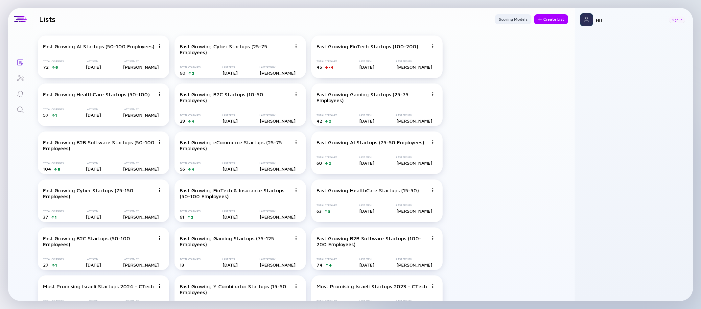
click at [677, 21] on div "Sign In" at bounding box center [677, 19] width 16 height 7
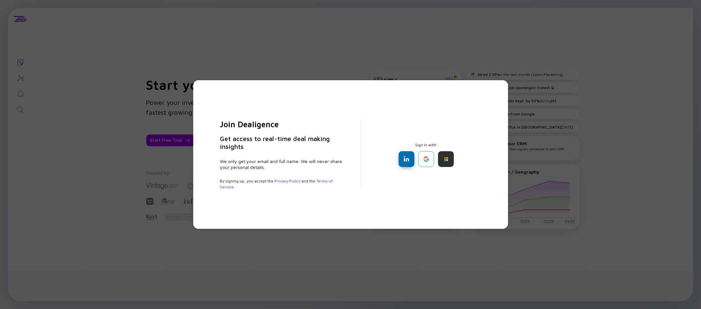
click at [410, 160] on div at bounding box center [407, 159] width 16 height 16
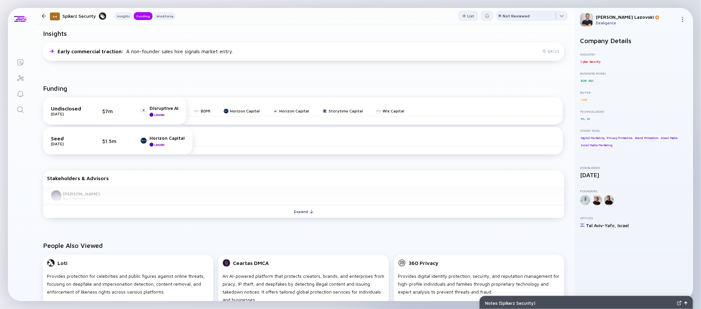
scroll to position [174, 0]
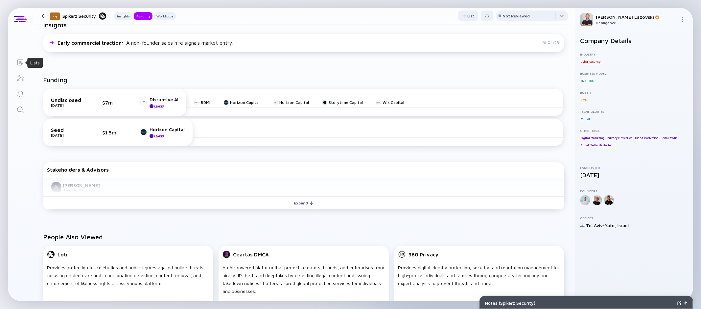
click at [19, 63] on icon "Lists" at bounding box center [20, 63] width 8 height 8
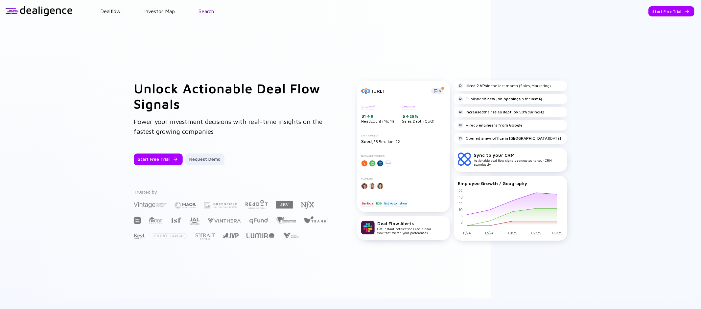
click at [203, 12] on link "Search" at bounding box center [206, 11] width 15 height 6
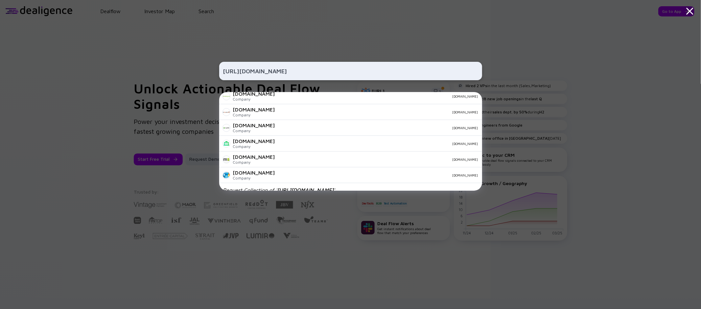
scroll to position [231, 0]
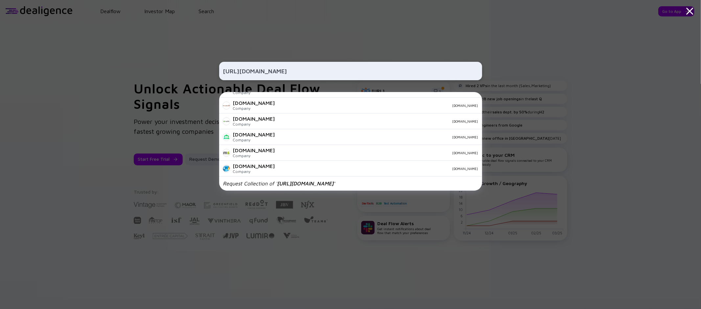
type input "https://www.focalboard.com/"
click at [382, 39] on div "https://www.focalboard.com/ Vinguiden.com Company vinguiden.com Aksbha.com Comp…" at bounding box center [350, 154] width 263 height 309
click at [378, 7] on div "https://www.focalboard.com/ Vinguiden.com Company vinguiden.com Aksbha.com Comp…" at bounding box center [350, 154] width 263 height 309
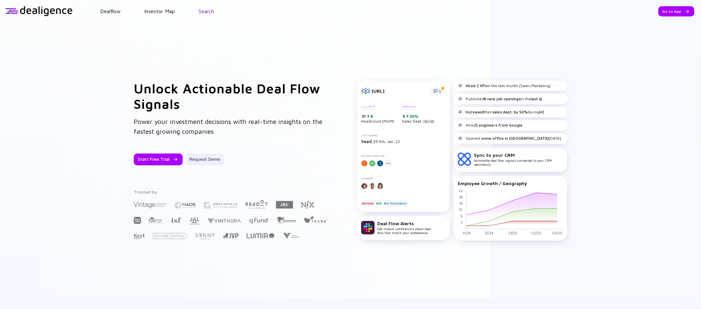
click at [207, 13] on link "Search" at bounding box center [206, 11] width 15 height 6
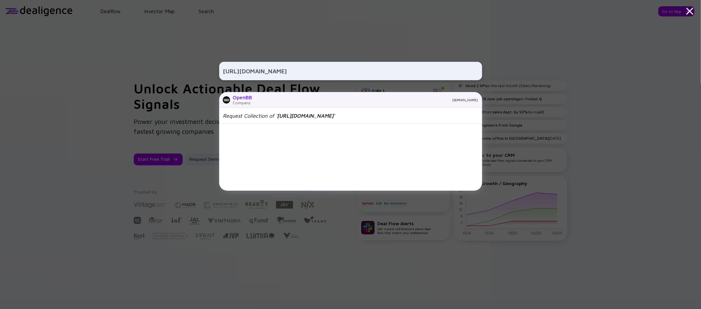
type input "https://www.linkedin.com/company/openbb-finance/"
click at [423, 100] on div "openbb.co" at bounding box center [368, 100] width 221 height 4
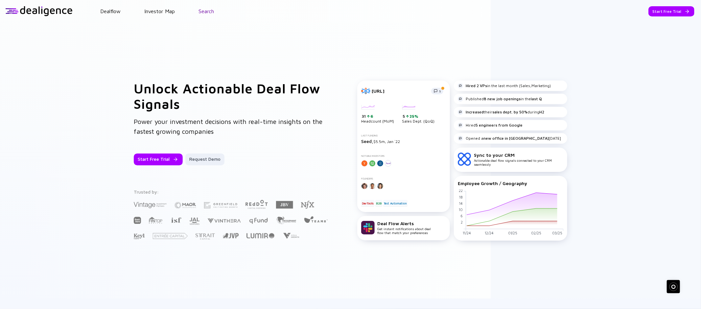
click at [206, 10] on link "Search" at bounding box center [206, 11] width 15 height 6
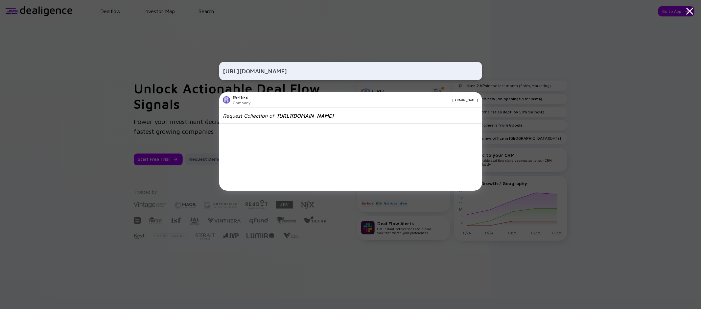
type input "https://www.linkedin.com/company/reflex-dev/"
click at [510, 75] on div "https://www.linkedin.com/company/reflex-dev/ Reflex Company reflex.dev Request …" at bounding box center [350, 154] width 701 height 309
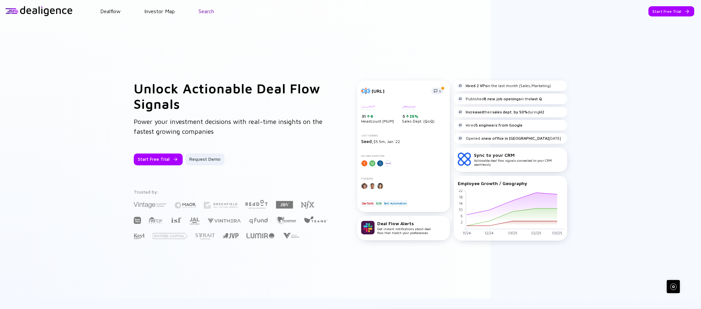
click at [207, 11] on link "Search" at bounding box center [206, 11] width 15 height 6
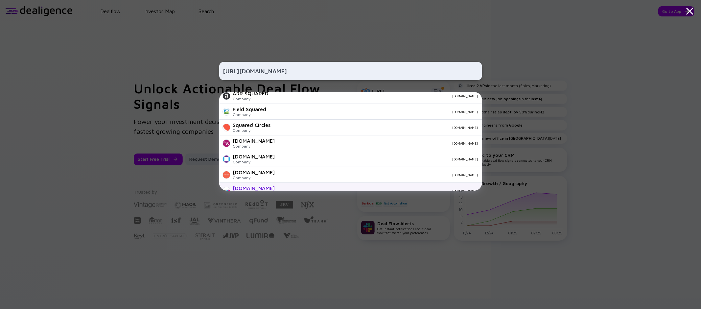
scroll to position [231, 0]
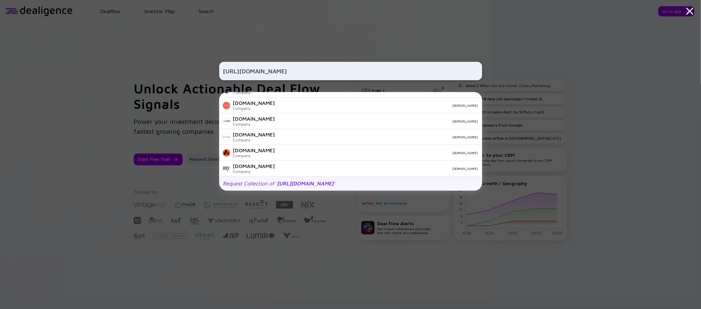
type input "https://squaredup.com/"
click at [341, 188] on div "Request Collection of ' https://squaredup.com/ '" at bounding box center [350, 184] width 263 height 14
